Goal: Check status: Check status

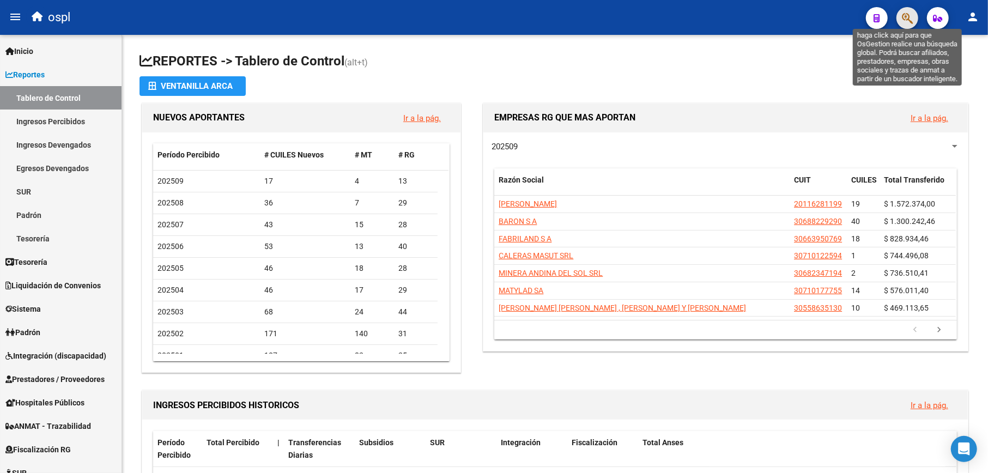
click at [905, 16] on icon "button" at bounding box center [906, 18] width 11 height 13
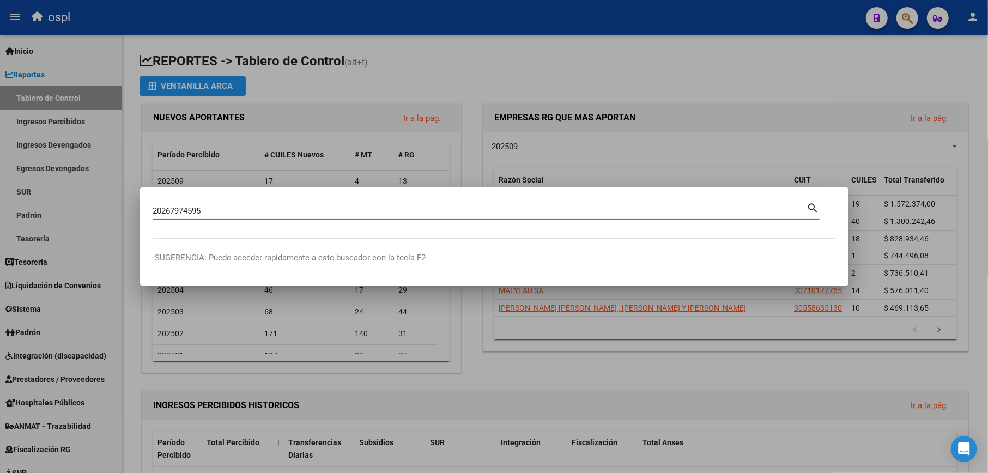
type input "20267974595"
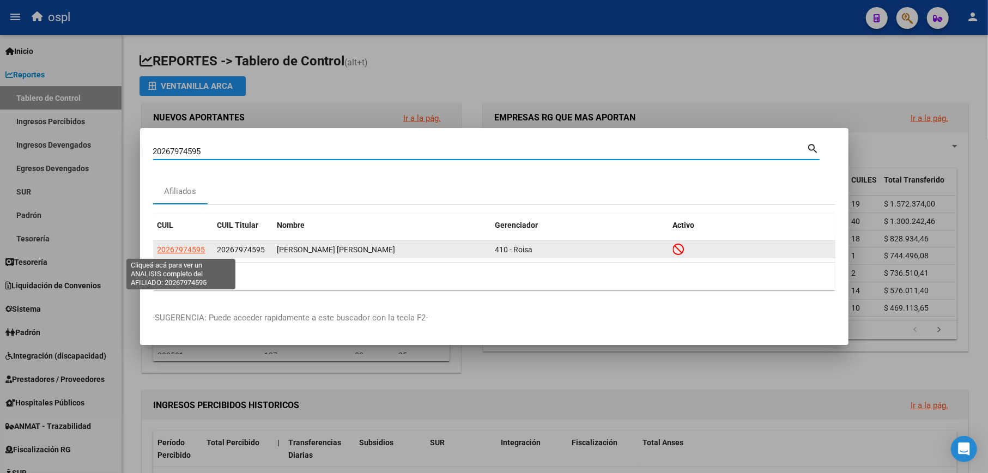
click at [168, 247] on span "20267974595" at bounding box center [181, 249] width 48 height 9
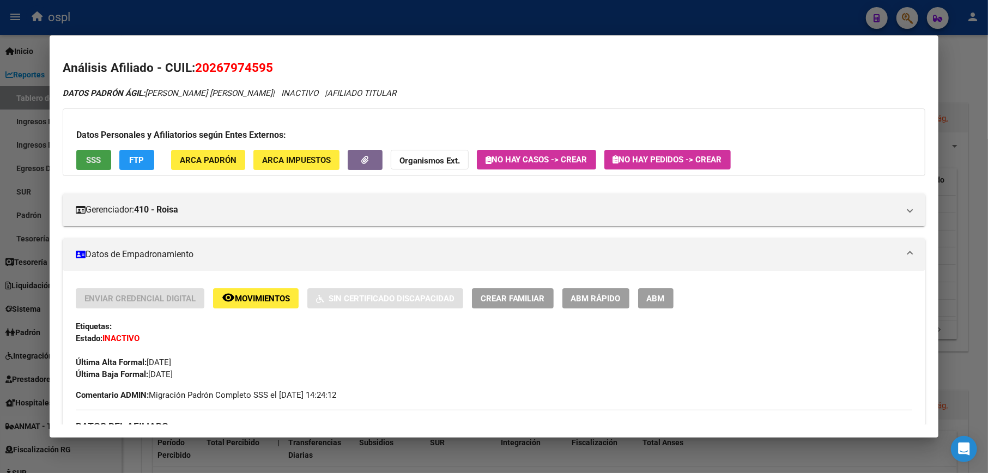
click at [101, 166] on button "SSS" at bounding box center [93, 160] width 35 height 20
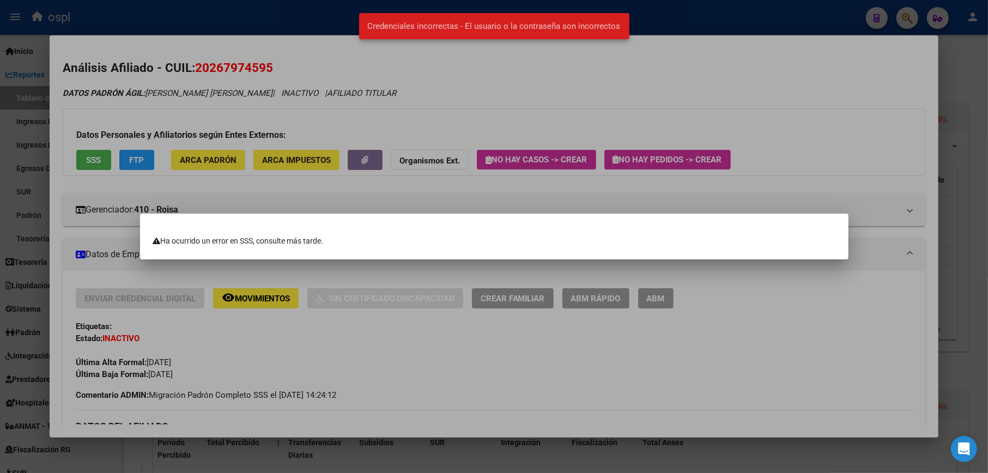
click at [342, 337] on div at bounding box center [494, 236] width 988 height 473
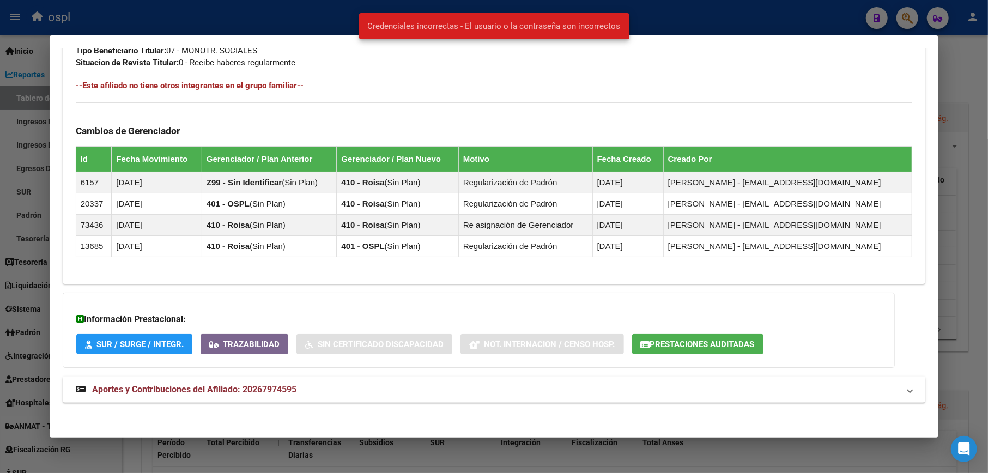
scroll to position [586, 0]
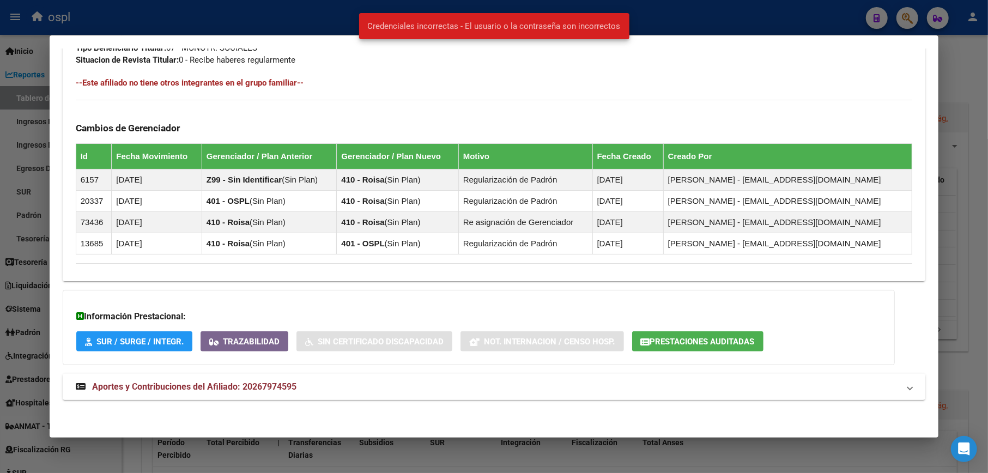
click at [244, 388] on span "Aportes y Contribuciones del Afiliado: 20267974595" at bounding box center [194, 386] width 204 height 10
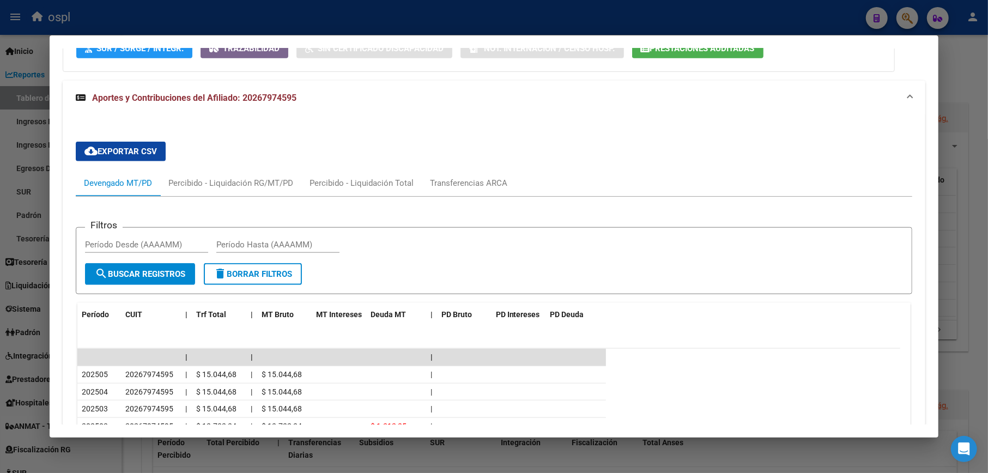
scroll to position [949, 0]
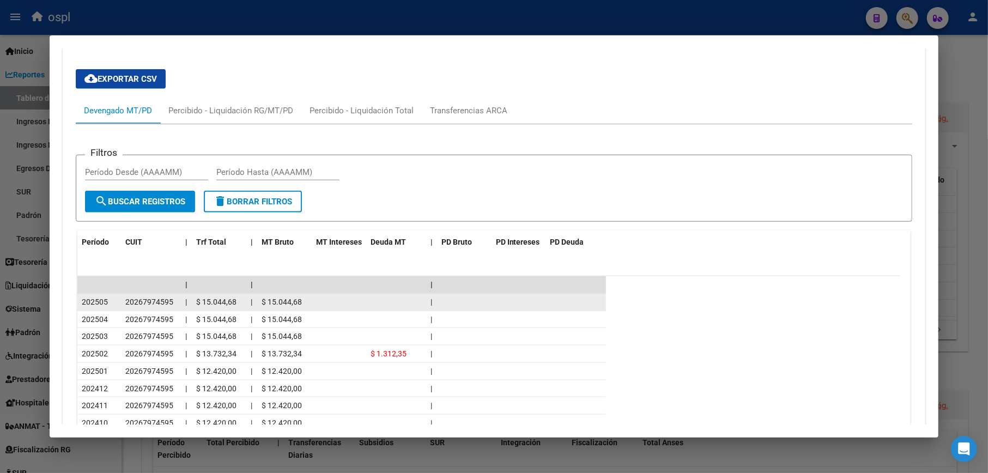
drag, startPoint x: 198, startPoint y: 303, endPoint x: 238, endPoint y: 301, distance: 39.8
click at [238, 301] on div "$ 15.044,68" at bounding box center [219, 302] width 46 height 13
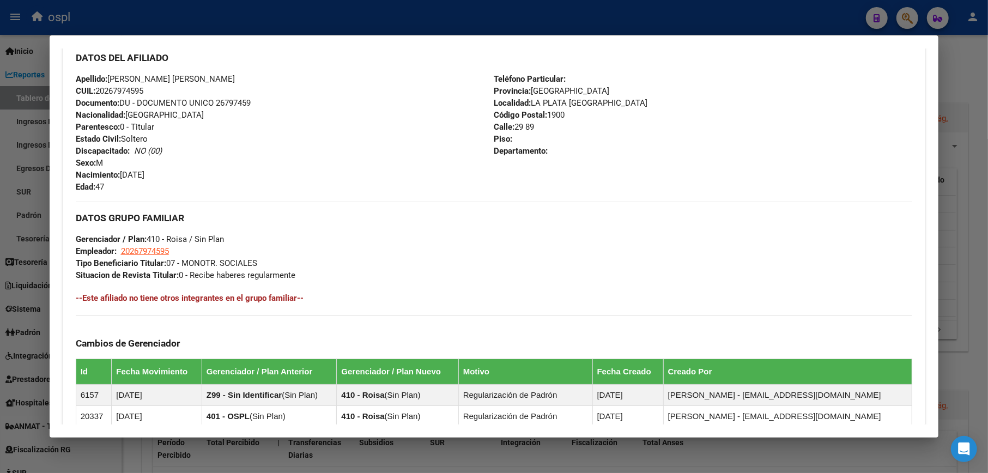
scroll to position [150, 0]
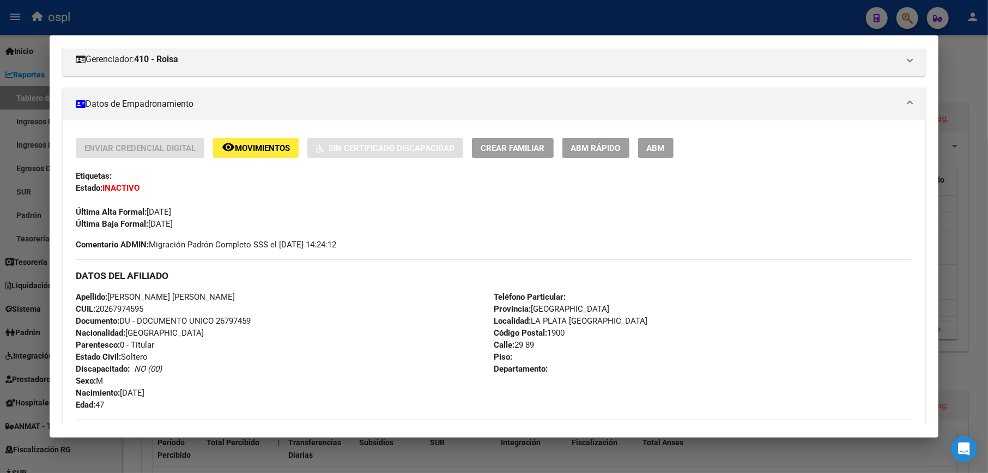
drag, startPoint x: 98, startPoint y: 308, endPoint x: 147, endPoint y: 308, distance: 48.5
click at [143, 308] on span "CUIL: 20267974595" at bounding box center [110, 309] width 68 height 10
copy span "20267974595"
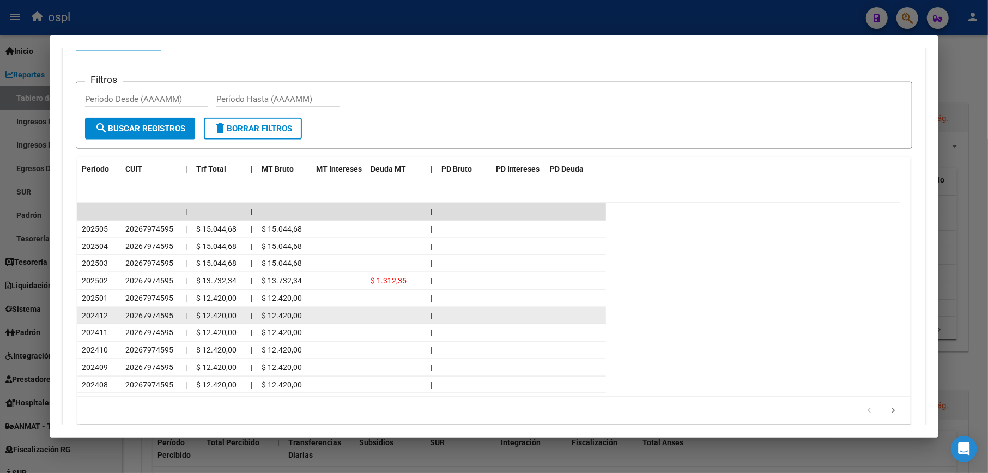
scroll to position [1077, 0]
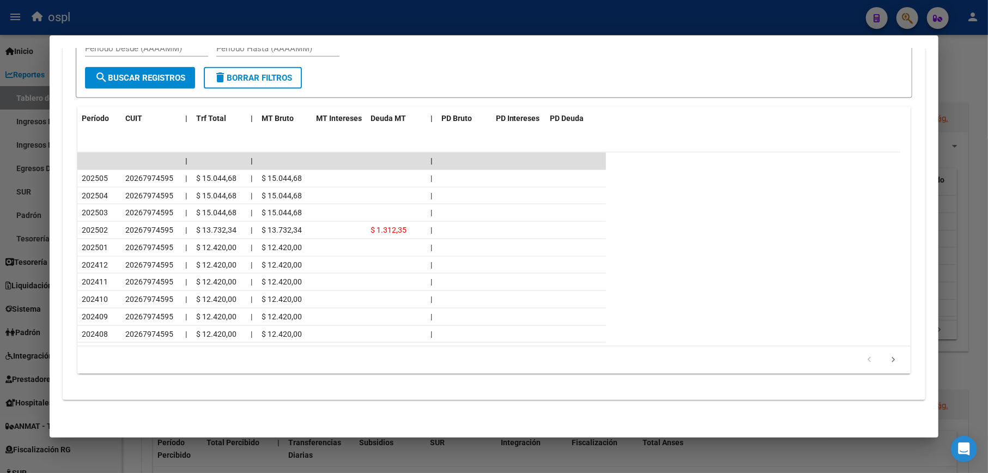
click at [400, 455] on div at bounding box center [494, 236] width 988 height 473
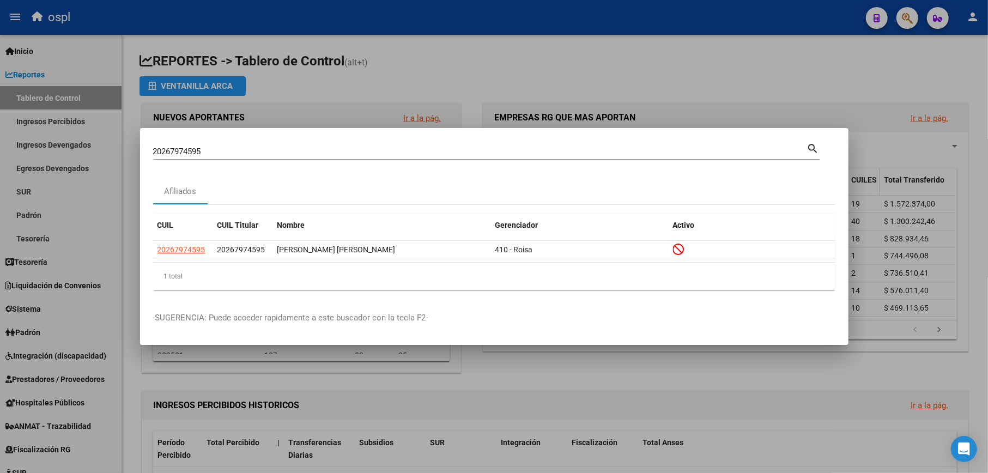
click at [439, 393] on div at bounding box center [494, 236] width 988 height 473
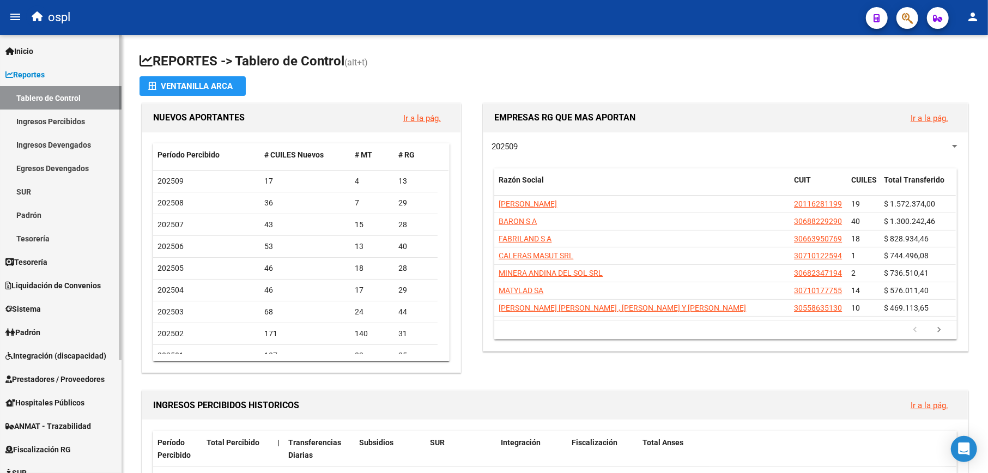
drag, startPoint x: 61, startPoint y: 379, endPoint x: 41, endPoint y: 334, distance: 48.8
click at [40, 334] on span "Padrón" at bounding box center [22, 332] width 35 height 12
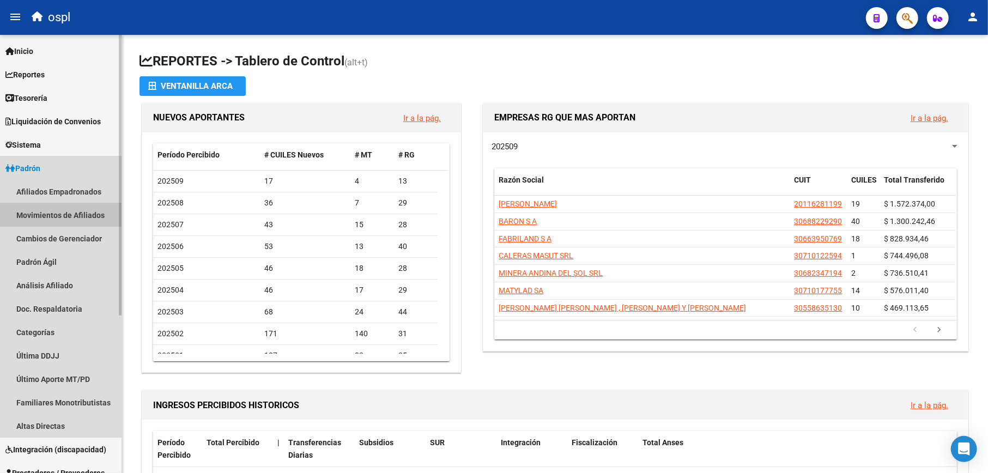
click at [69, 217] on link "Movimientos de Afiliados" at bounding box center [60, 214] width 121 height 23
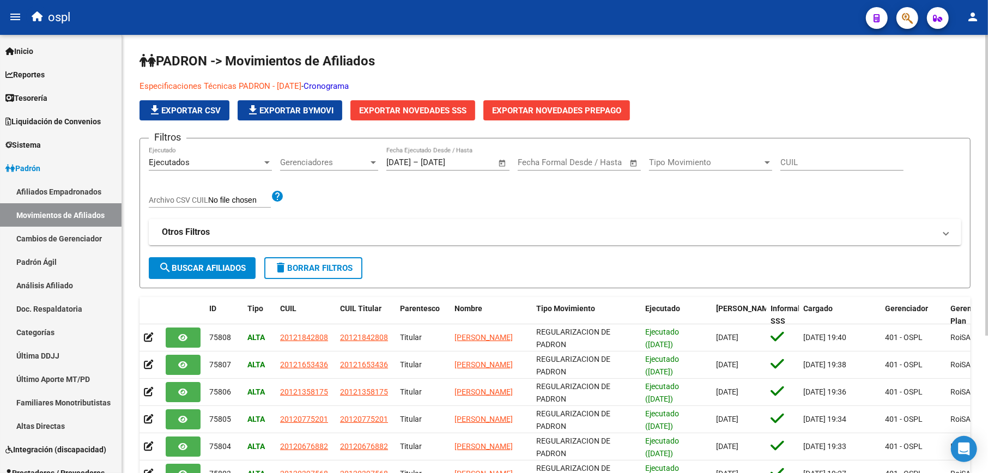
click at [693, 159] on span "Tipo Movimiento" at bounding box center [705, 162] width 113 height 10
click at [813, 154] on div at bounding box center [494, 236] width 988 height 473
click at [812, 168] on div "CUIL" at bounding box center [841, 158] width 123 height 23
click at [811, 162] on input "CUIL" at bounding box center [841, 162] width 123 height 10
paste input "20267974595"
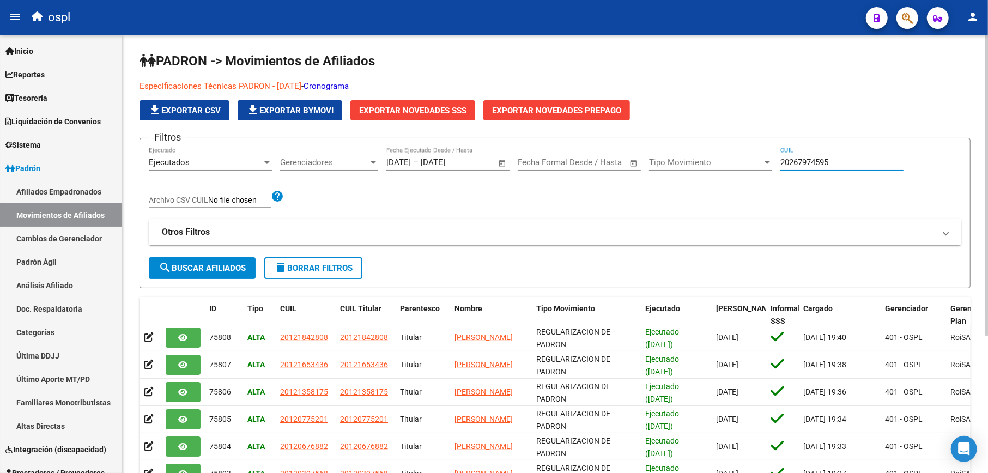
type input "20267974595"
click at [226, 263] on span "search Buscar Afiliados" at bounding box center [202, 268] width 87 height 10
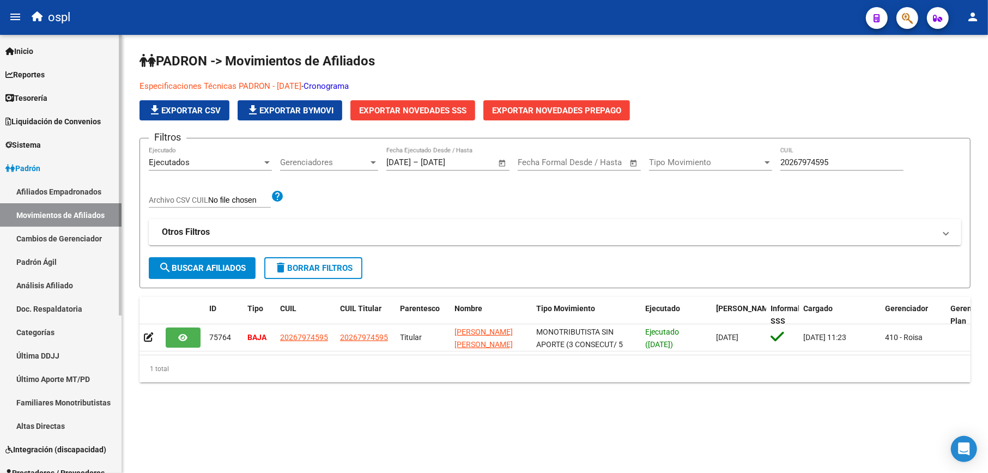
scroll to position [72, 0]
